Goal: Task Accomplishment & Management: Use online tool/utility

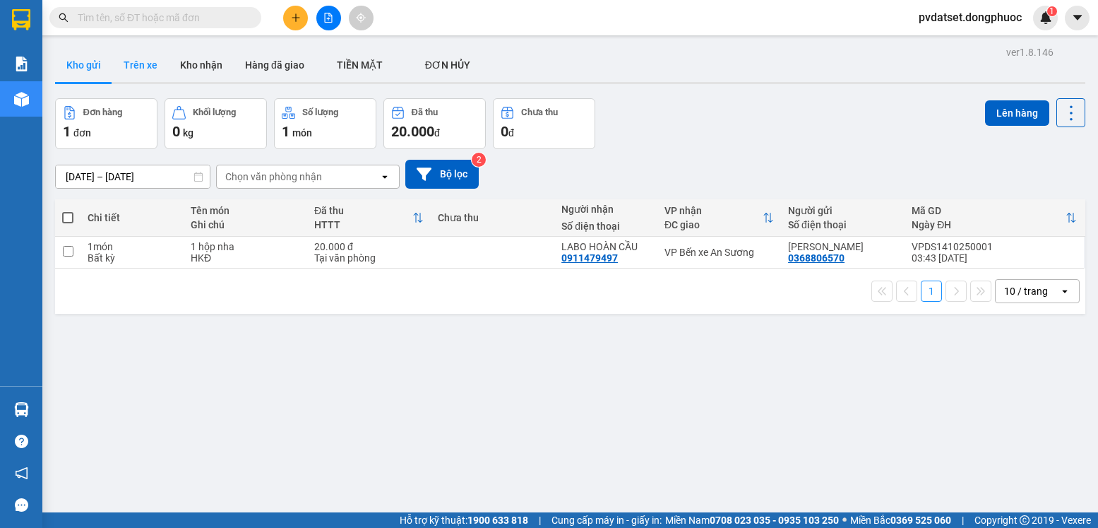
click at [145, 61] on button "Trên xe" at bounding box center [140, 65] width 57 height 34
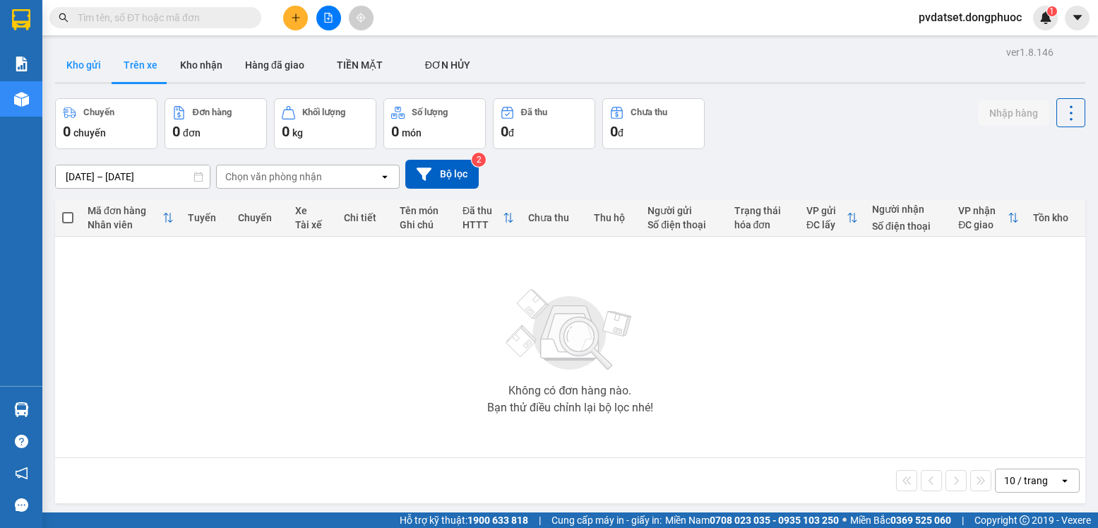
click at [69, 75] on button "Kho gửi" at bounding box center [83, 65] width 57 height 34
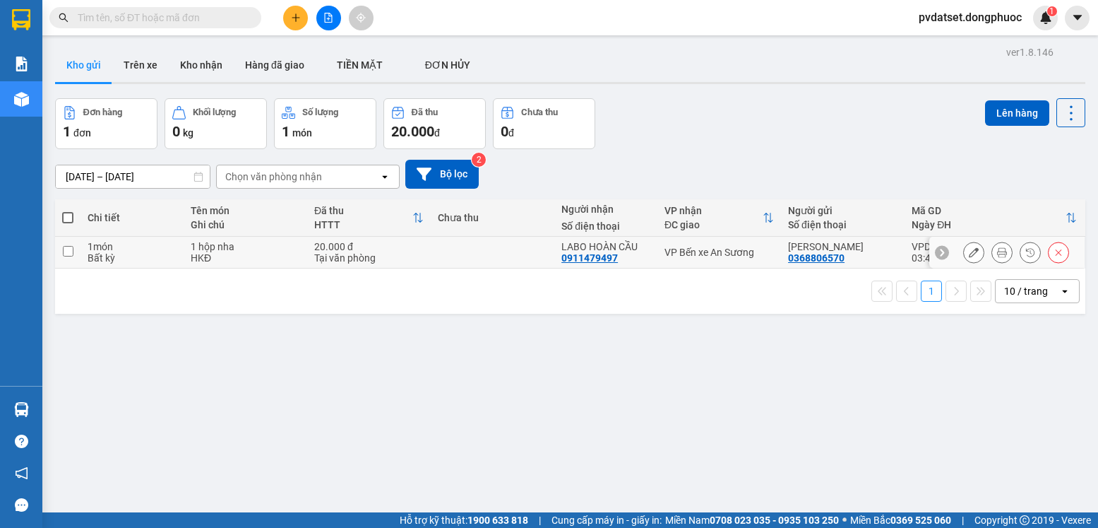
drag, startPoint x: 700, startPoint y: 249, endPoint x: 850, endPoint y: 203, distance: 157.5
click at [701, 249] on div "VP Bến xe An Sương" at bounding box center [719, 251] width 109 height 11
checkbox input "true"
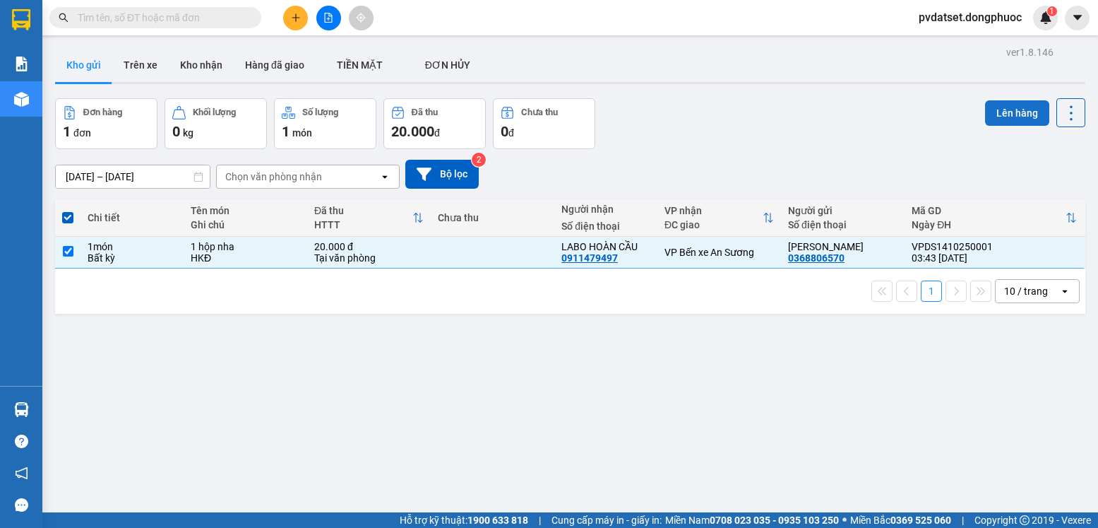
click at [989, 108] on button "Lên hàng" at bounding box center [1017, 112] width 64 height 25
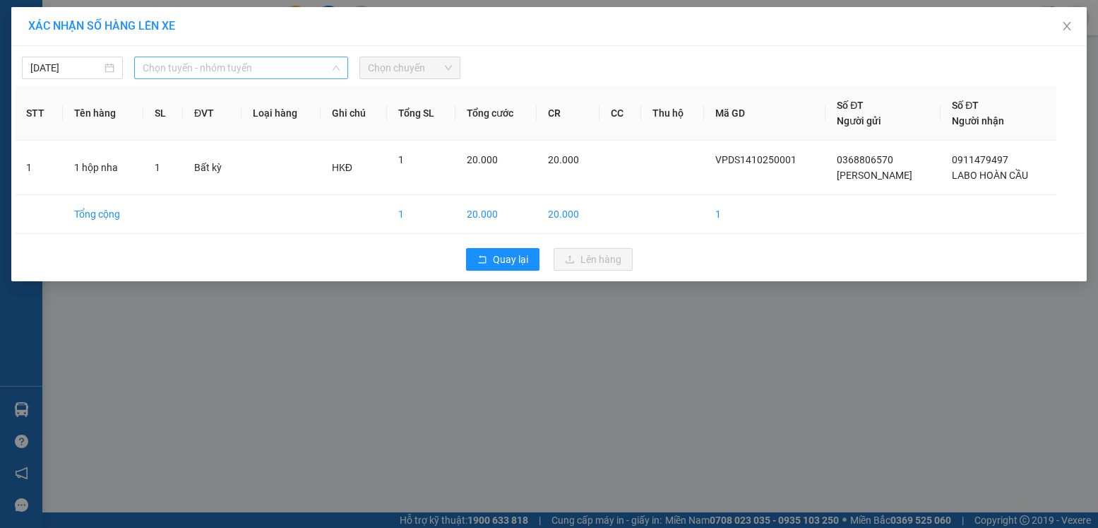
click at [179, 65] on span "Chọn tuyến - nhóm tuyến" at bounding box center [241, 67] width 197 height 21
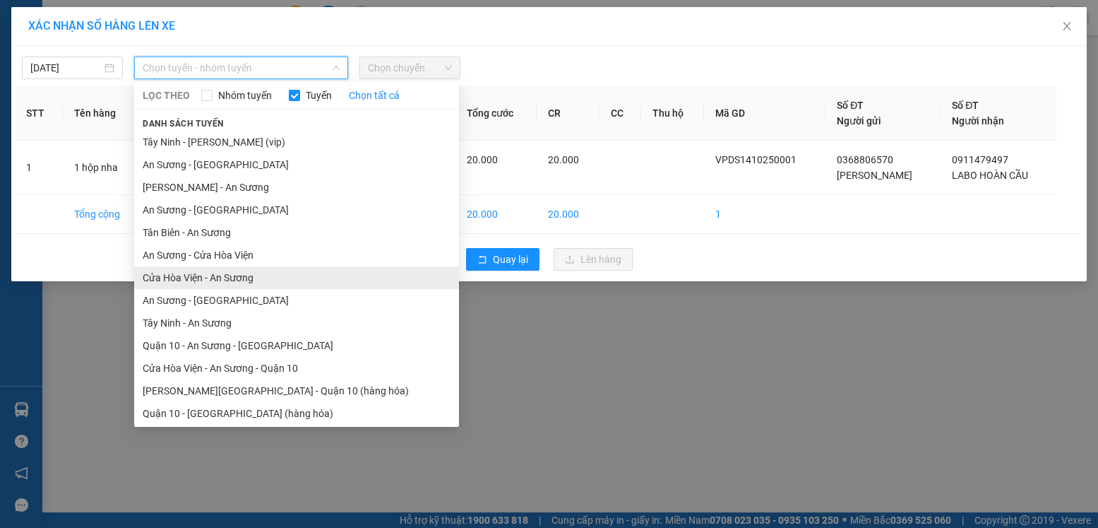
click at [204, 285] on li "Cửa Hòa Viện - An Sương" at bounding box center [296, 277] width 325 height 23
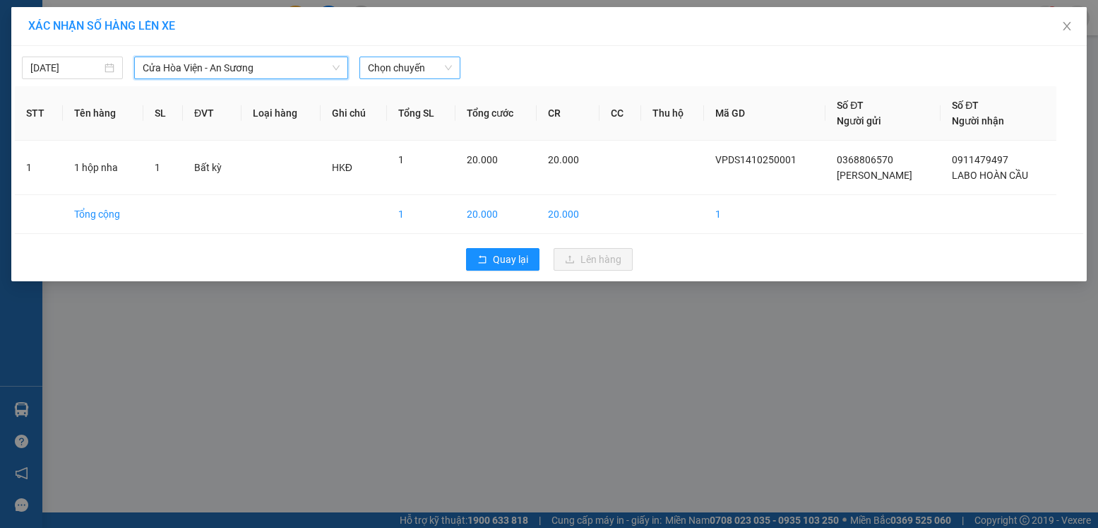
click at [386, 69] on span "Chọn chuyến" at bounding box center [410, 67] width 84 height 21
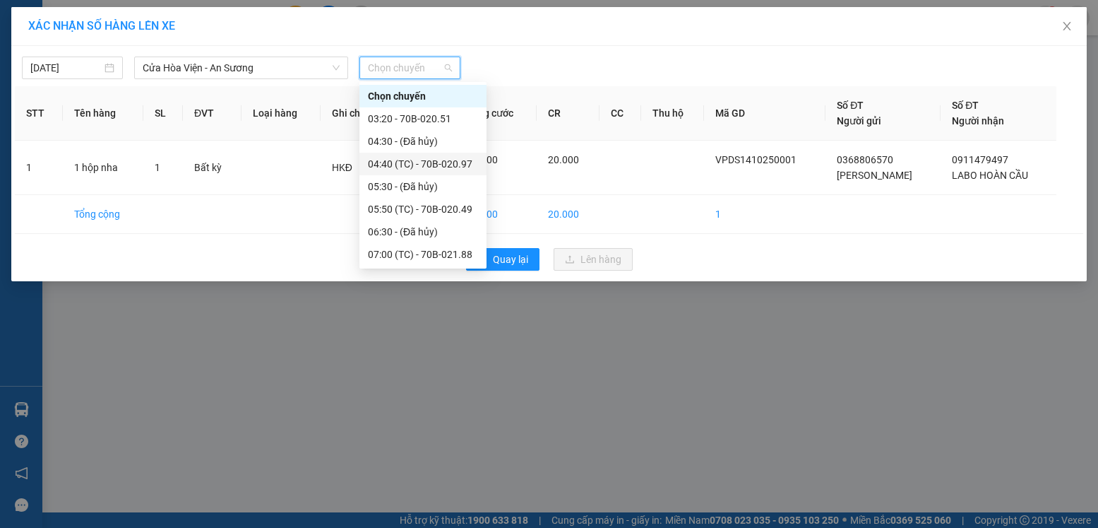
click at [422, 168] on div "04:40 (TC) - 70B-020.97" at bounding box center [423, 164] width 110 height 16
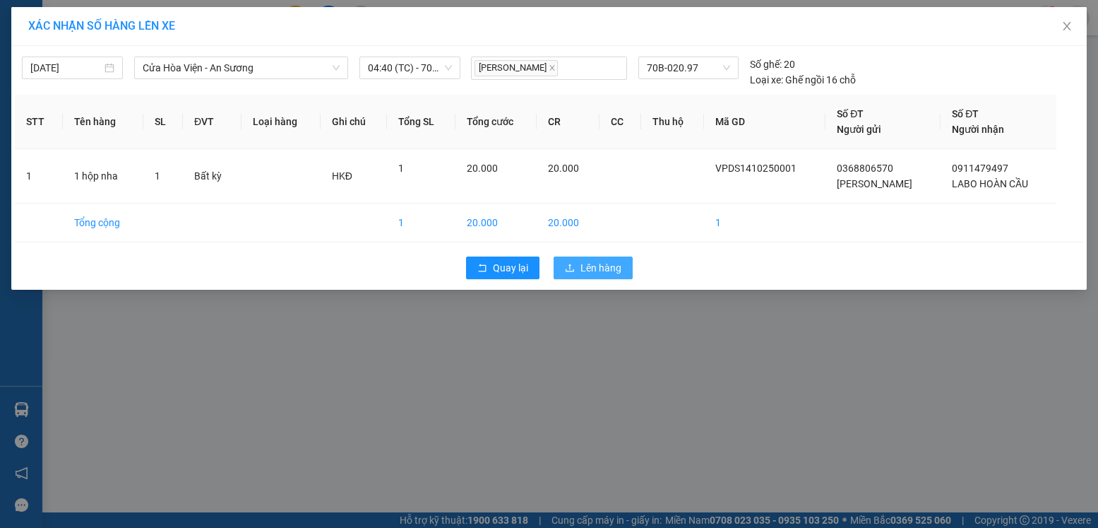
drag, startPoint x: 604, startPoint y: 265, endPoint x: 599, endPoint y: 270, distance: 7.5
click at [604, 266] on span "Lên hàng" at bounding box center [601, 268] width 41 height 16
